Goal: Information Seeking & Learning: Learn about a topic

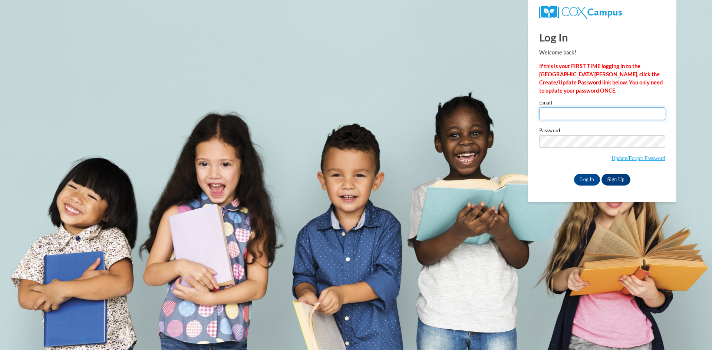
click at [566, 116] on input "Email" at bounding box center [602, 114] width 126 height 13
click at [412, 134] on body "This site uses cookies to help improve your learning experience. By continuing …" at bounding box center [356, 175] width 712 height 350
type input "mhammac@valdosta.edu"
click at [593, 177] on input "Log In" at bounding box center [587, 180] width 26 height 12
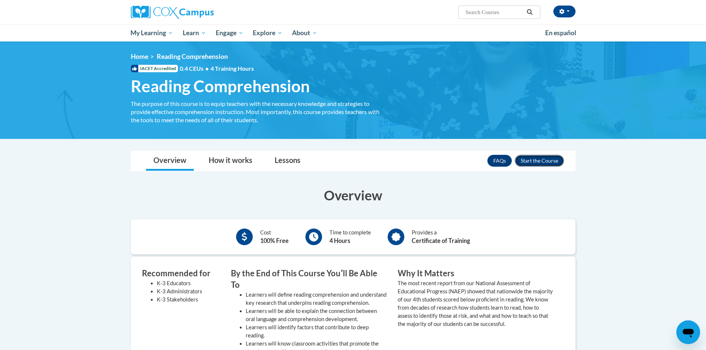
click at [541, 164] on button "Enroll" at bounding box center [539, 161] width 49 height 12
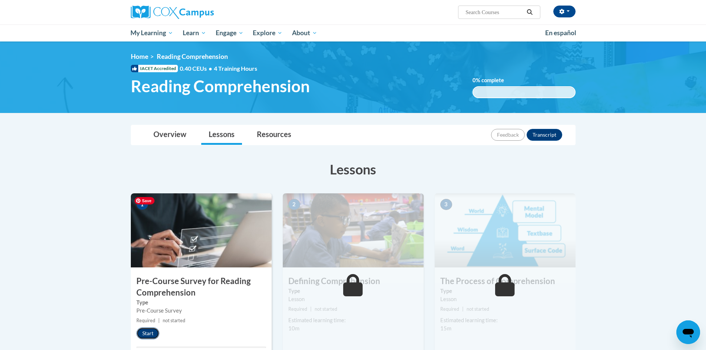
click at [153, 332] on button "Start" at bounding box center [147, 334] width 23 height 12
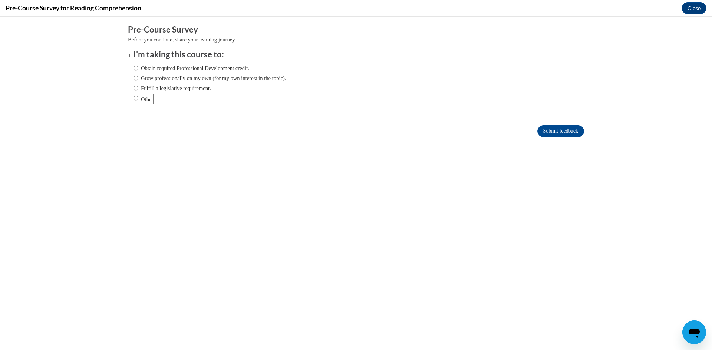
click at [133, 67] on input "Obtain required Professional Development credit." at bounding box center [135, 68] width 5 height 8
radio input "true"
click at [545, 132] on input "Submit feedback" at bounding box center [560, 131] width 47 height 12
